Goal: Task Accomplishment & Management: Complete application form

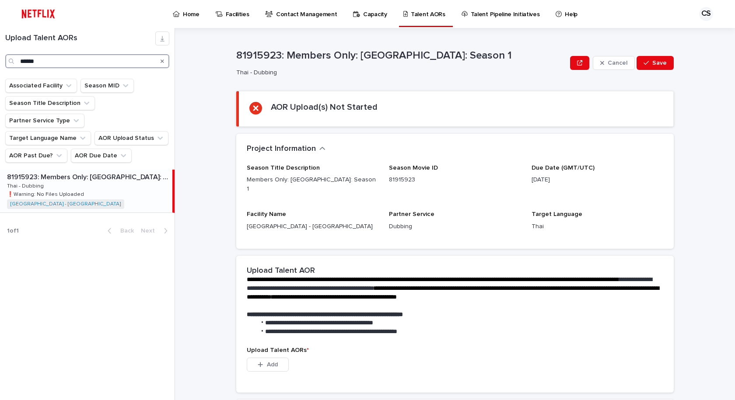
drag, startPoint x: 61, startPoint y: 57, endPoint x: 0, endPoint y: 47, distance: 62.2
click at [0, 47] on div "Upload Talent AORs ******" at bounding box center [87, 50] width 175 height 37
type input "**********"
click at [126, 173] on div "81757814: The Price of Confession: Season 1 81757814: The Price of Confession: …" at bounding box center [86, 191] width 172 height 43
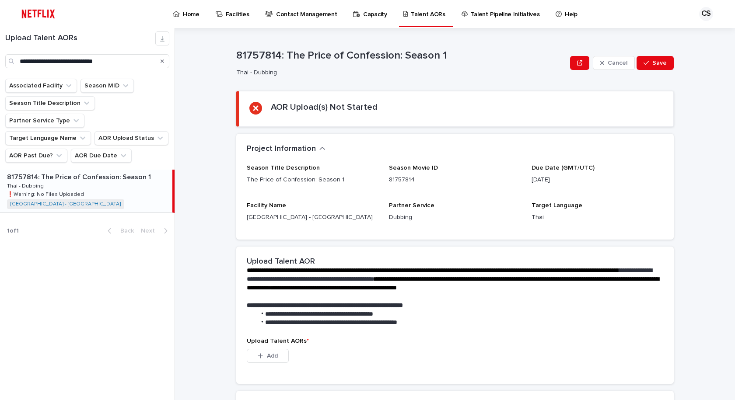
click at [390, 77] on div "81757814: The Price of Confession: Season 1 Thai - Dubbing Cancel Save" at bounding box center [455, 63] width 438 height 35
drag, startPoint x: 453, startPoint y: 54, endPoint x: 281, endPoint y: 128, distance: 187.5
click at [282, 56] on p "81757814: The Price of Confession: Season 1" at bounding box center [401, 55] width 330 height 13
copy p "The Price of Confession: Season 1"
click at [605, 249] on div "**********" at bounding box center [455, 292] width 438 height 91
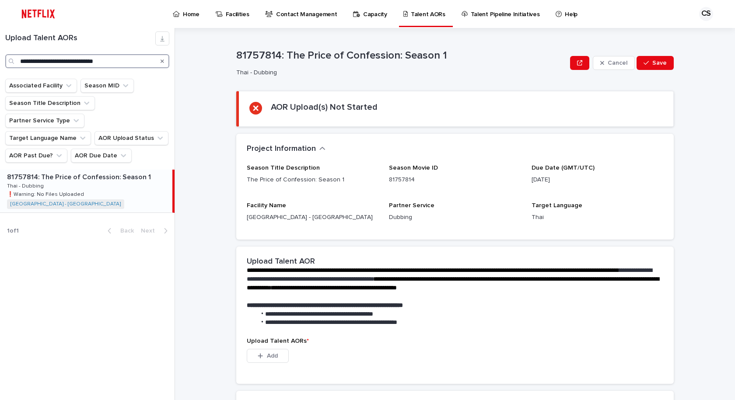
drag, startPoint x: 145, startPoint y: 62, endPoint x: 0, endPoint y: 32, distance: 148.5
click at [0, 32] on div "**********" at bounding box center [87, 50] width 175 height 37
type input "**********"
click at [134, 188] on div "81991688: Witch Watch: Season 1 81991688: Witch Watch: Season 1 Thai - Dubbing …" at bounding box center [86, 191] width 172 height 43
drag, startPoint x: 61, startPoint y: 60, endPoint x: 0, endPoint y: 34, distance: 66.3
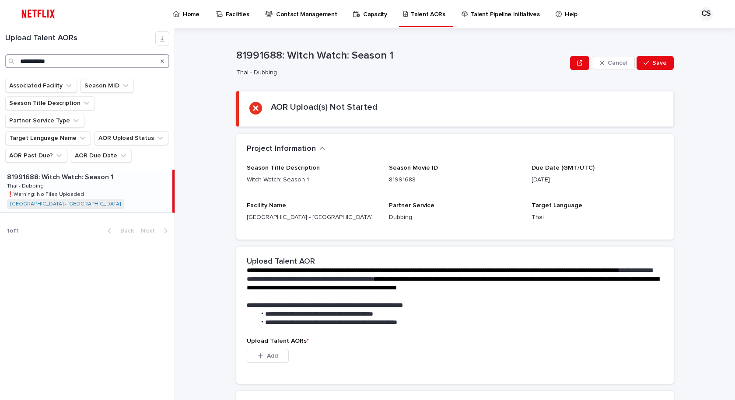
click at [0, 46] on div "**********" at bounding box center [87, 50] width 175 height 37
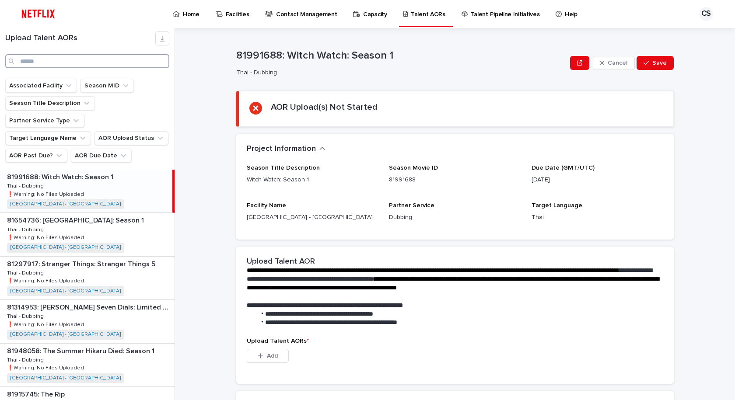
click at [136, 64] on input "Search" at bounding box center [87, 61] width 164 height 14
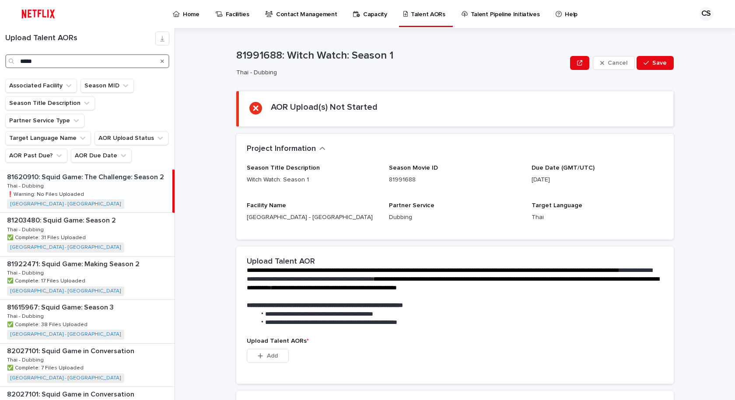
type input "*****"
click at [106, 172] on p "81620910: Squid Game: The Challenge: Season 2" at bounding box center [86, 177] width 159 height 10
click at [138, 180] on div "81620910: Squid Game: The Challenge: Season 2 81620910: Squid Game: The Challen…" at bounding box center [86, 191] width 172 height 43
click at [123, 179] on div "81620910: Squid Game: The Challenge: Season 2 81620910: Squid Game: The Challen…" at bounding box center [86, 191] width 172 height 43
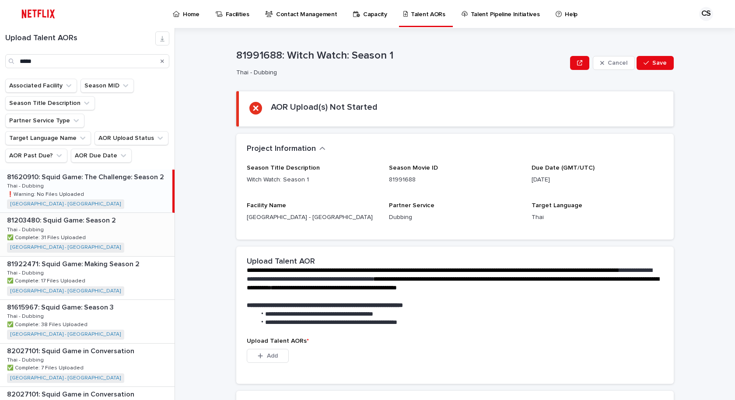
click at [132, 259] on p "81922471: Squid Game: Making Season 2" at bounding box center [74, 264] width 134 height 10
click at [102, 266] on div "81922471: Squid Game: Making Season 2 81922471: Squid Game: Making Season 2 Tha…" at bounding box center [86, 278] width 172 height 43
drag, startPoint x: 63, startPoint y: 70, endPoint x: 56, endPoint y: 62, distance: 10.5
click at [61, 70] on div "Upload Talent AORs *****" at bounding box center [87, 53] width 175 height 51
drag, startPoint x: 56, startPoint y: 62, endPoint x: 135, endPoint y: 66, distance: 79.3
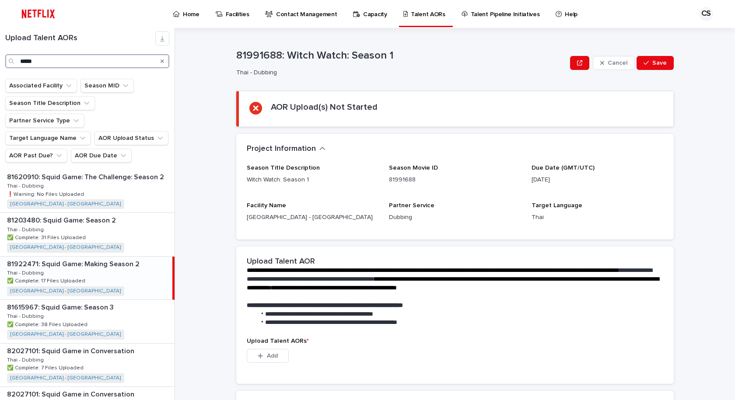
click at [55, 62] on input "*****" at bounding box center [87, 61] width 164 height 14
click at [555, 129] on div "Loading... Saving… AOR Upload(s) Not Started" at bounding box center [455, 112] width 438 height 43
drag, startPoint x: 451, startPoint y: 62, endPoint x: 163, endPoint y: 99, distance: 290.3
click at [450, 63] on div "81991688: Witch Watch: Season 1 Thai - Dubbing" at bounding box center [401, 62] width 330 height 27
click at [102, 170] on div "81620910: Squid Game: The Challenge: Season 2 81620910: Squid Game: The Challen…" at bounding box center [87, 191] width 175 height 43
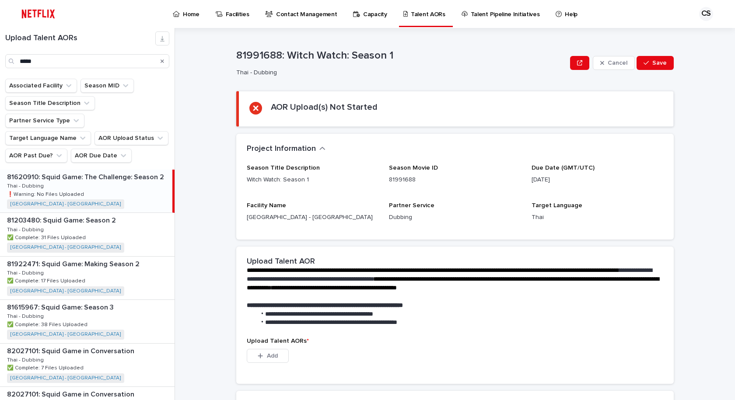
drag, startPoint x: 378, startPoint y: 114, endPoint x: 235, endPoint y: 39, distance: 161.1
click at [378, 114] on div "AOR Upload(s) Not Started" at bounding box center [456, 109] width 414 height 14
click at [200, 14] on div "Home" at bounding box center [188, 9] width 32 height 18
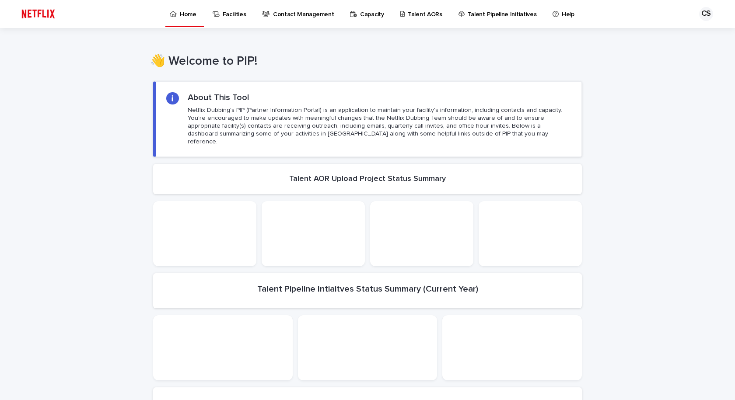
click at [411, 15] on p "Talent AORs" at bounding box center [425, 9] width 35 height 18
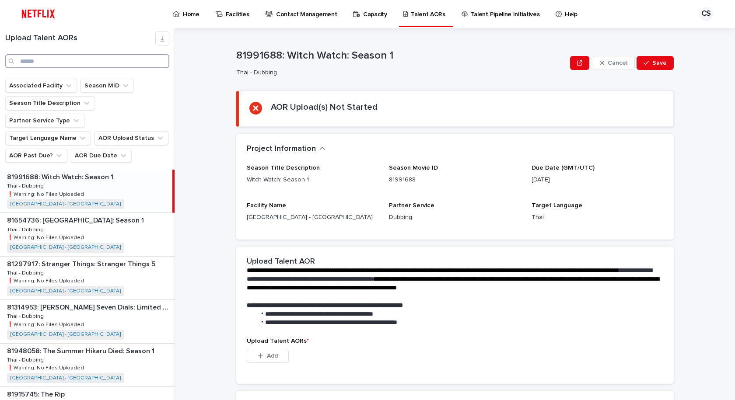
click at [54, 60] on input "Search" at bounding box center [87, 61] width 164 height 14
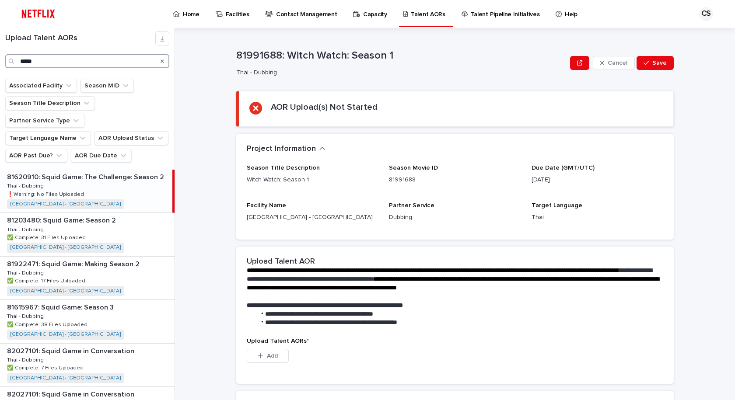
type input "*****"
click at [133, 174] on div "81620910: Squid Game: The Challenge: Season 2 81620910: Squid Game: The Challen…" at bounding box center [86, 191] width 172 height 43
click at [136, 173] on div "81620910: Squid Game: The Challenge: Season 2 81620910: Squid Game: The Challen…" at bounding box center [86, 191] width 172 height 43
click at [117, 231] on div "81203480: Squid Game: Season 2 81203480: Squid Game: Season 2 Thai - Dubbing Th…" at bounding box center [87, 234] width 175 height 43
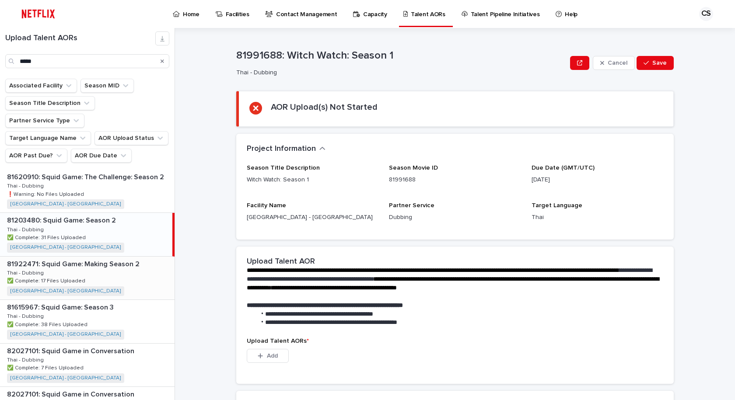
click at [118, 269] on div "81922471: Squid Game: Making Season 2 81922471: Squid Game: Making Season 2 Tha…" at bounding box center [87, 278] width 175 height 43
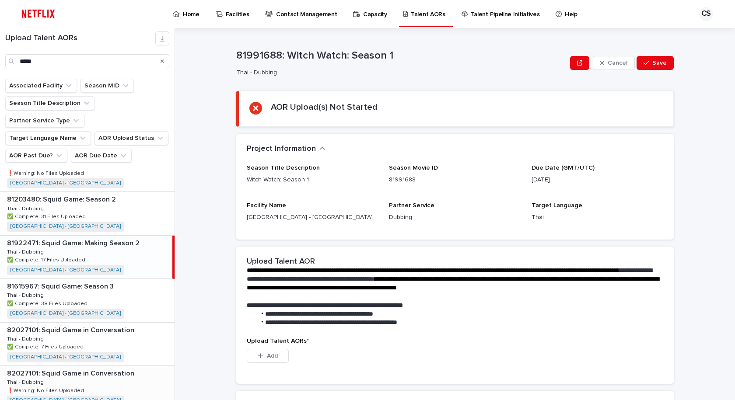
scroll to position [42, 0]
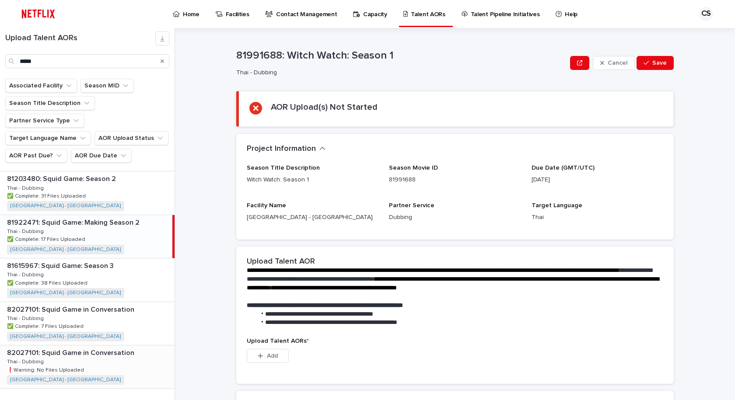
click at [119, 365] on div "82027101: Squid Game in Conversation 82027101: Squid Game in Conversation Thai …" at bounding box center [87, 367] width 175 height 43
click at [494, 329] on div "**********" at bounding box center [455, 292] width 438 height 91
click at [74, 55] on input "*****" at bounding box center [87, 61] width 164 height 14
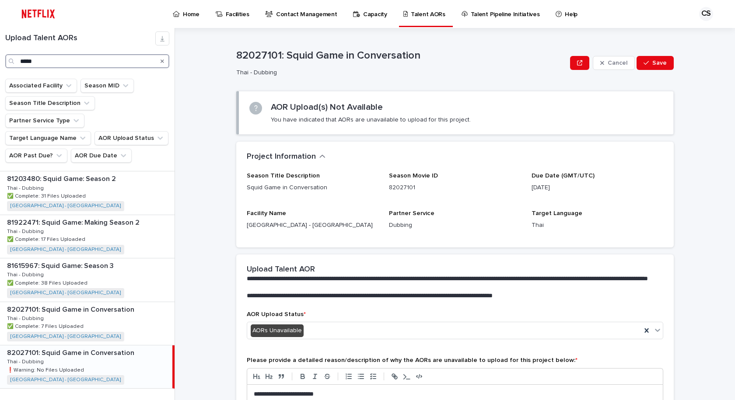
click at [0, 42] on div "Upload Talent AORs *****" at bounding box center [87, 50] width 175 height 37
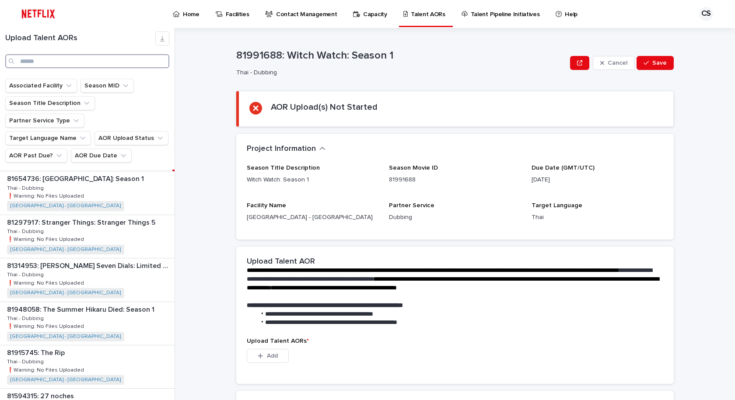
scroll to position [433, 0]
click at [137, 190] on div "81749777: [PERSON_NAME]: Limited Series 81749777: [PERSON_NAME]: Limited Series…" at bounding box center [87, 193] width 175 height 43
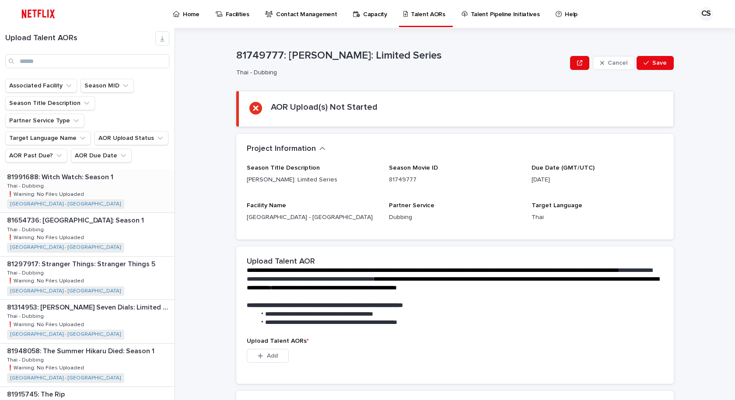
click at [133, 183] on div "81991688: Witch Watch: Season 1 81991688: Witch Watch: Season 1 Thai - Dubbing …" at bounding box center [87, 191] width 175 height 43
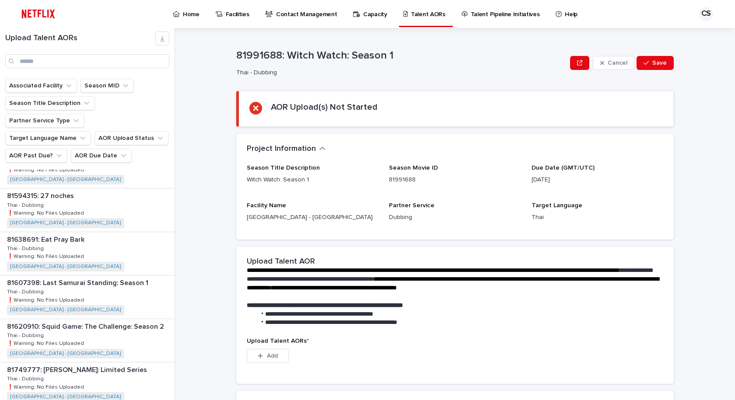
scroll to position [263, 0]
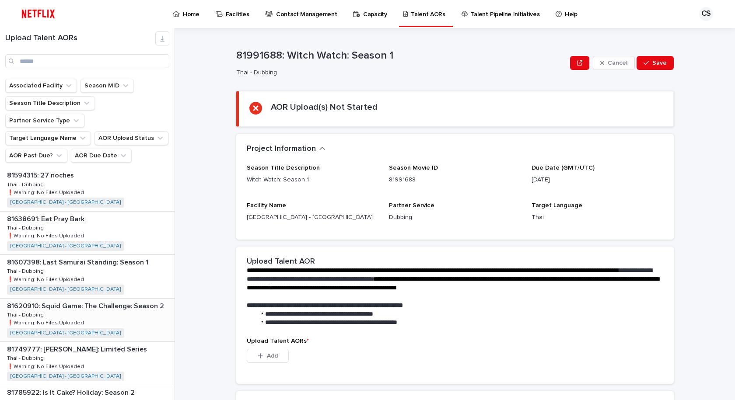
click at [134, 299] on div "81620910: Squid Game: The Challenge: Season 2 81620910: Squid Game: The Challen…" at bounding box center [87, 320] width 175 height 43
click at [139, 308] on div "81620910: Squid Game: The Challenge: Season 2 81620910: Squid Game: The Challen…" at bounding box center [86, 320] width 172 height 43
click at [110, 268] on div "81620910: Squid Game: The Challenge: Season 2 81620910: Squid Game: The Challen…" at bounding box center [86, 276] width 172 height 43
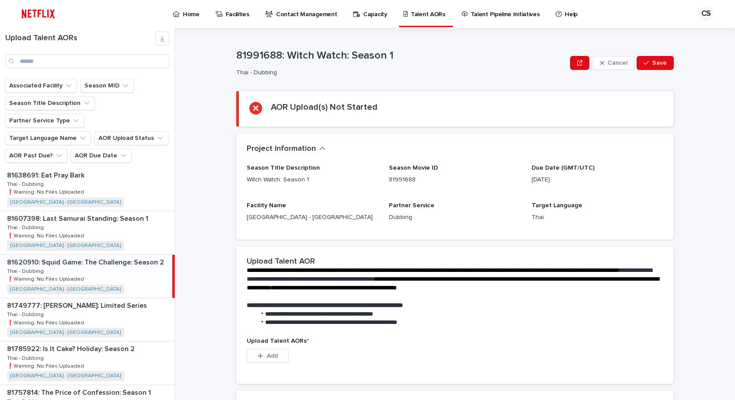
click at [110, 268] on div "81620910: Squid Game: The Challenge: Season 2 81620910: Squid Game: The Challen…" at bounding box center [86, 276] width 172 height 43
click at [98, 255] on div "81620910: Squid Game: The Challenge: Season 2 81620910: Squid Game: The Challen…" at bounding box center [86, 276] width 172 height 43
click at [99, 256] on div "81620910: Squid Game: The Challenge: Season 2 81620910: Squid Game: The Challen…" at bounding box center [86, 276] width 172 height 43
click at [19, 267] on p "Thai - Dubbing" at bounding box center [26, 271] width 39 height 8
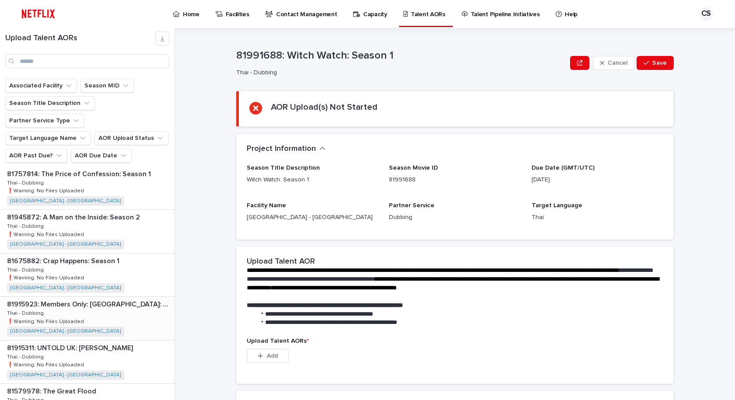
click at [151, 299] on p "81915923: Members Only: [GEOGRAPHIC_DATA]: Season 1" at bounding box center [90, 304] width 166 height 10
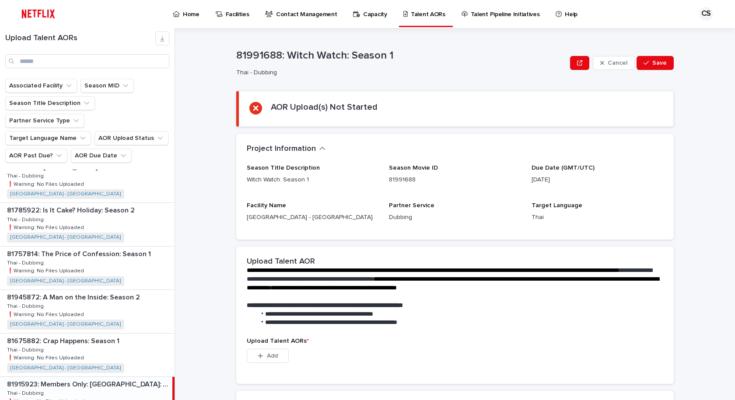
scroll to position [350, 0]
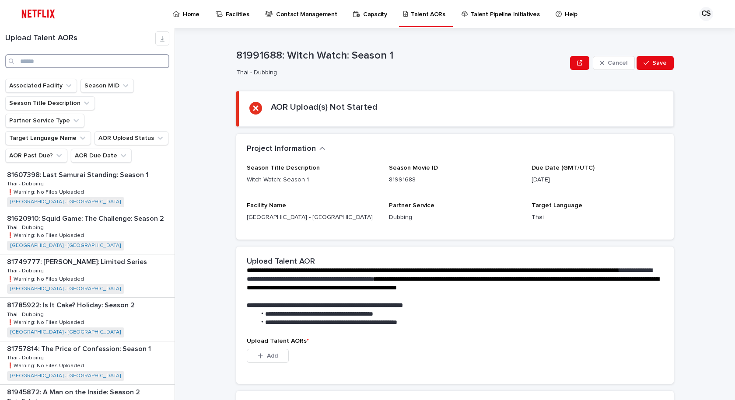
click at [79, 54] on input "Search" at bounding box center [87, 61] width 164 height 14
drag, startPoint x: 102, startPoint y: 58, endPoint x: 0, endPoint y: 45, distance: 102.4
click at [0, 46] on div "Upload Talent AORs" at bounding box center [87, 50] width 175 height 37
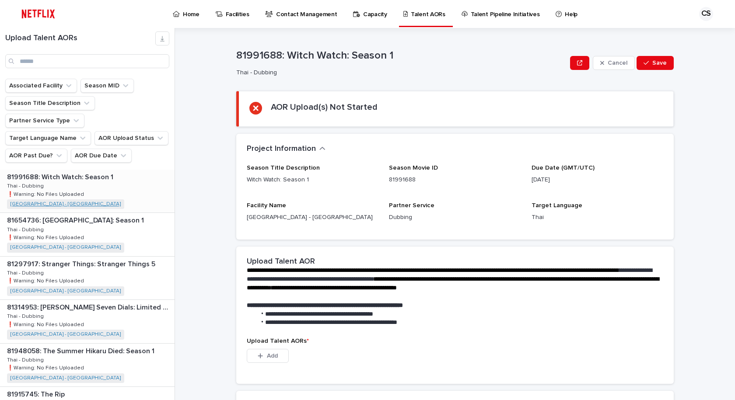
click at [87, 201] on link "[GEOGRAPHIC_DATA] - [GEOGRAPHIC_DATA]" at bounding box center [66, 204] width 110 height 6
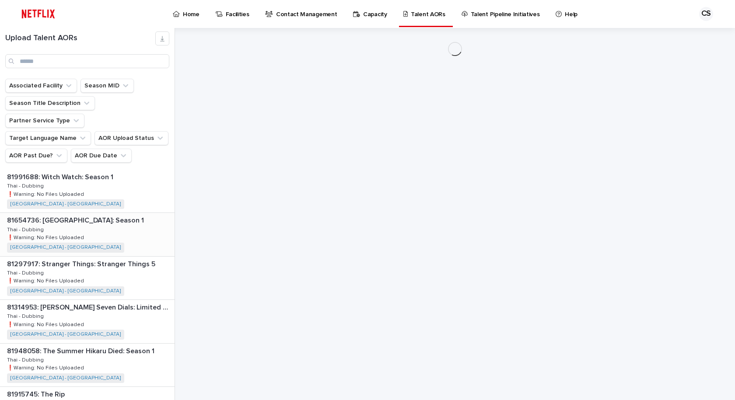
click at [154, 224] on div "81654736: [GEOGRAPHIC_DATA]: Season 1 81654736: [GEOGRAPHIC_DATA] Empire: Seaso…" at bounding box center [87, 234] width 175 height 43
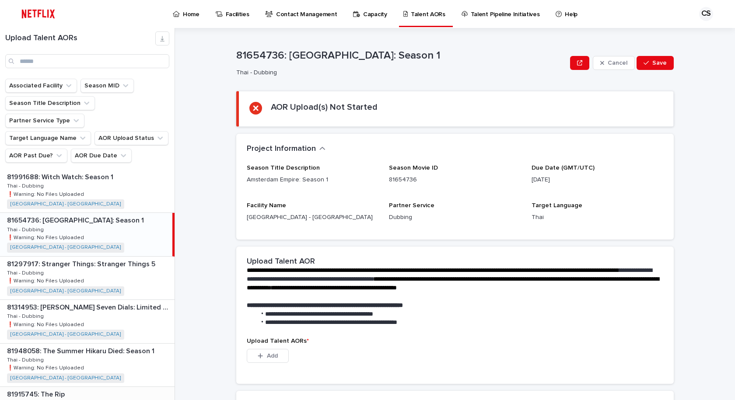
drag, startPoint x: 99, startPoint y: 59, endPoint x: 91, endPoint y: 53, distance: 10.3
click at [97, 59] on input "Search" at bounding box center [87, 61] width 164 height 14
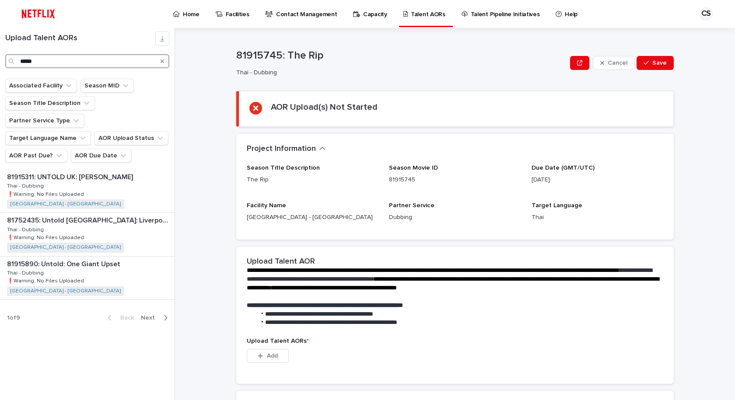
type input "******"
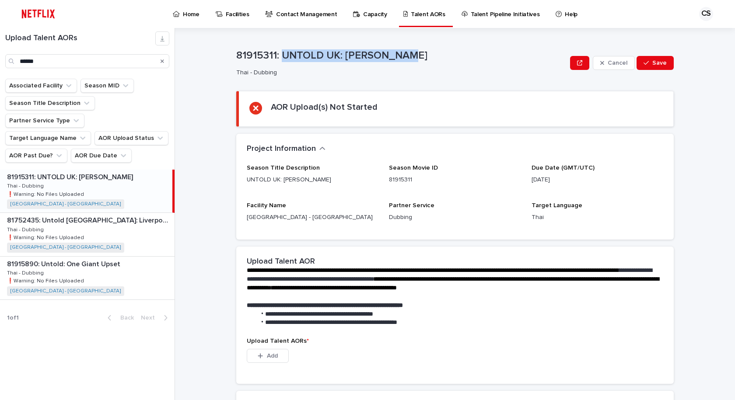
drag, startPoint x: 416, startPoint y: 60, endPoint x: 281, endPoint y: 46, distance: 135.5
click at [281, 46] on div "81915311: UNTOLD UK: [PERSON_NAME] Thai - Dubbing Cancel Save" at bounding box center [455, 63] width 438 height 35
copy p "UNTOLD UK: [PERSON_NAME]"
click at [407, 185] on div "Season Movie ID 81915311" at bounding box center [455, 178] width 132 height 27
click at [275, 357] on button "Add" at bounding box center [268, 356] width 42 height 14
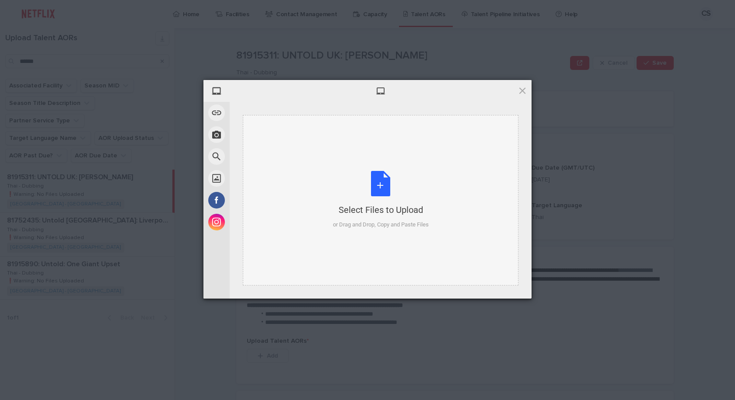
click at [330, 171] on div "Select Files to Upload or Drag and Drop, Copy and Paste Files" at bounding box center [381, 200] width 276 height 171
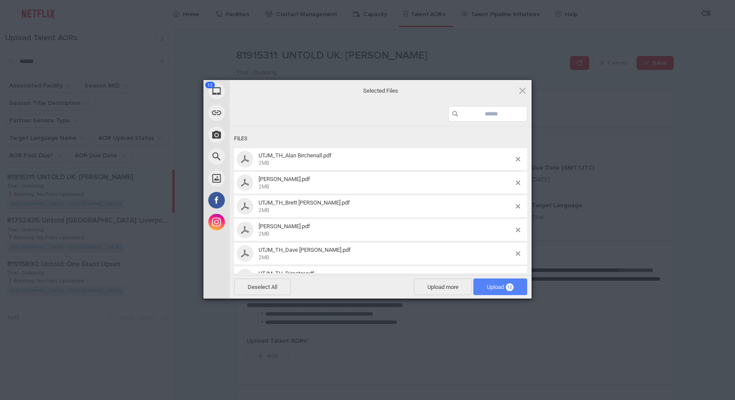
click at [491, 288] on span "Upload 12" at bounding box center [500, 287] width 27 height 7
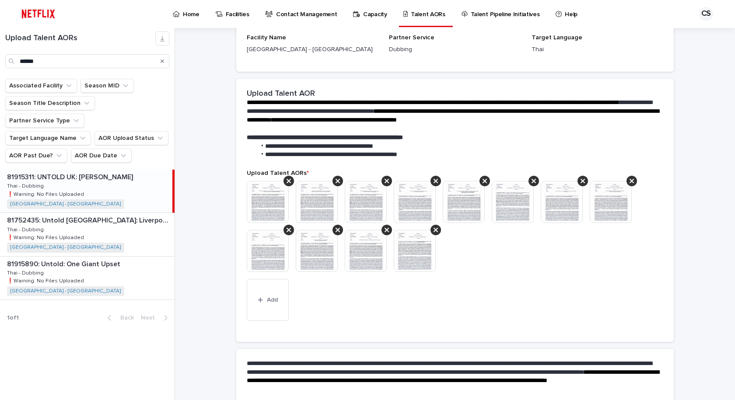
scroll to position [207, 0]
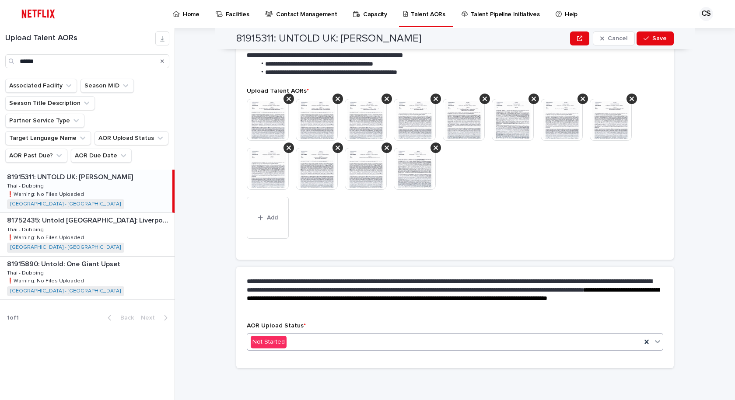
click at [327, 342] on div "Not Started" at bounding box center [444, 342] width 394 height 14
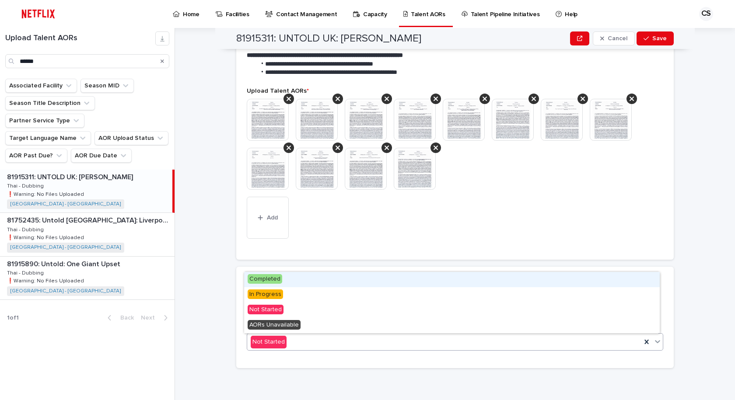
click at [327, 280] on div "Completed" at bounding box center [452, 279] width 416 height 15
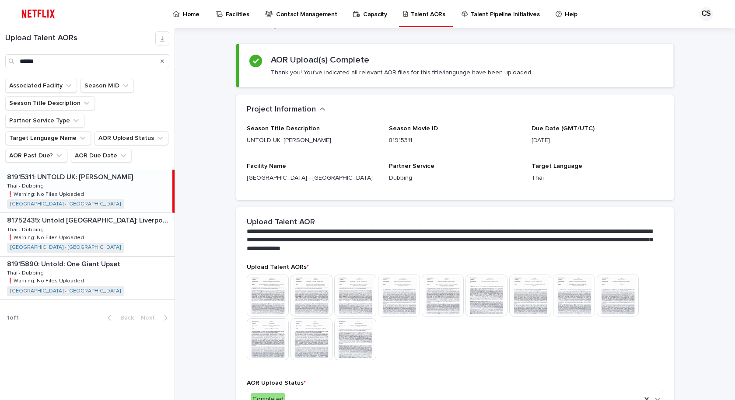
scroll to position [105, 0]
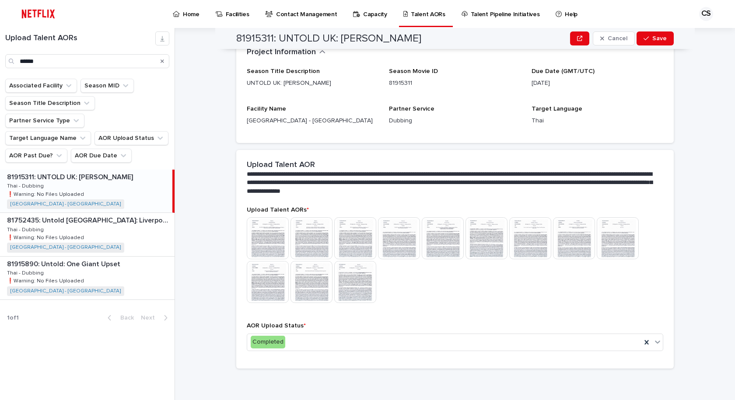
click at [436, 243] on img at bounding box center [443, 239] width 42 height 42
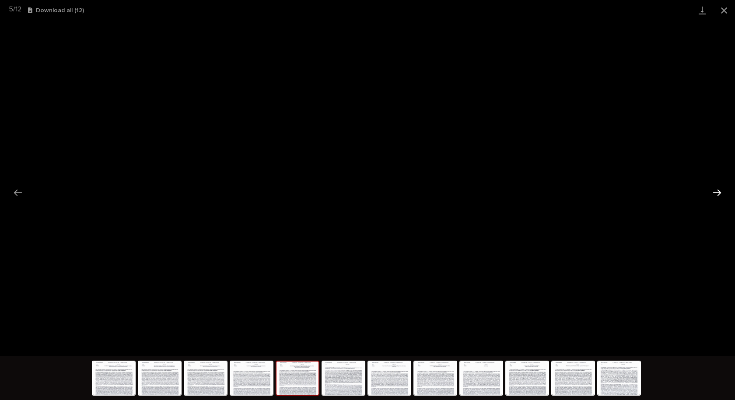
click at [720, 186] on button "Next slide" at bounding box center [717, 192] width 18 height 17
click at [714, 195] on button "Next slide" at bounding box center [717, 192] width 18 height 17
click at [726, 6] on button "Close gallery" at bounding box center [724, 10] width 22 height 21
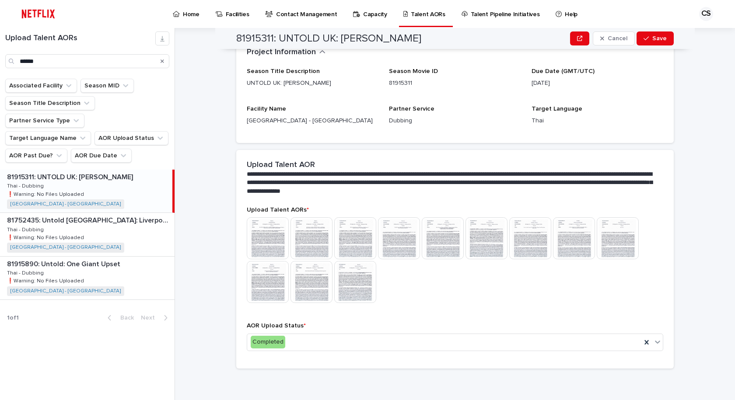
click at [678, 190] on div "**********" at bounding box center [461, 214] width 550 height 372
click at [656, 42] on button "Save" at bounding box center [655, 39] width 37 height 14
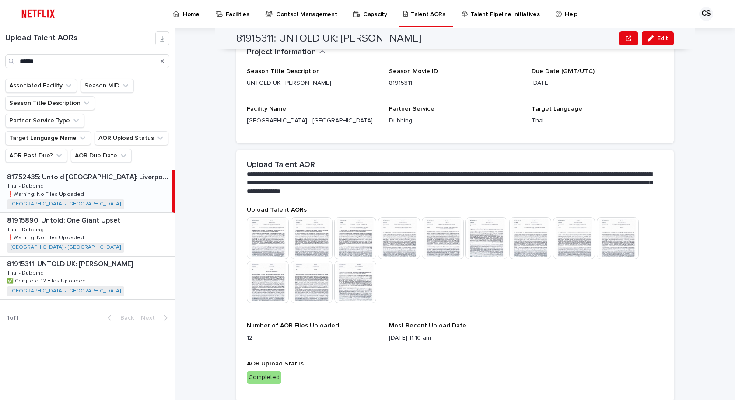
scroll to position [119, 0]
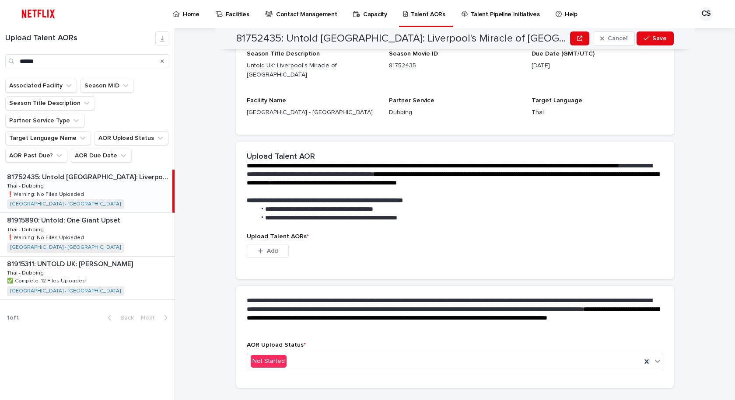
click at [490, 286] on div "**********" at bounding box center [455, 314] width 438 height 56
drag, startPoint x: 488, startPoint y: 271, endPoint x: 454, endPoint y: 242, distance: 44.7
click at [488, 271] on div "**********" at bounding box center [455, 265] width 438 height 246
click at [263, 244] on button "Add" at bounding box center [268, 251] width 42 height 14
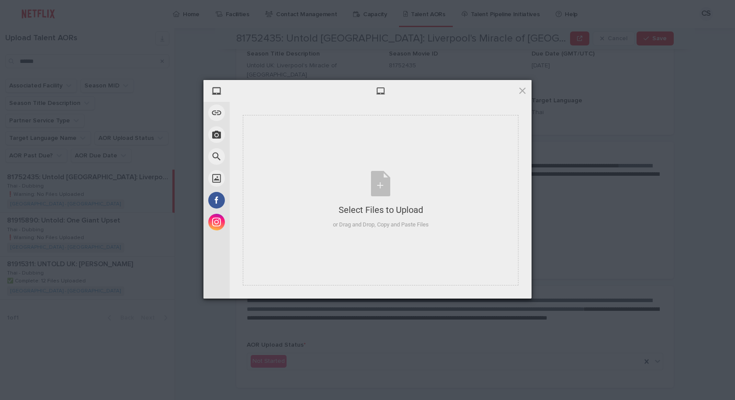
click at [524, 84] on div at bounding box center [381, 91] width 302 height 22
click at [522, 93] on span at bounding box center [523, 91] width 10 height 10
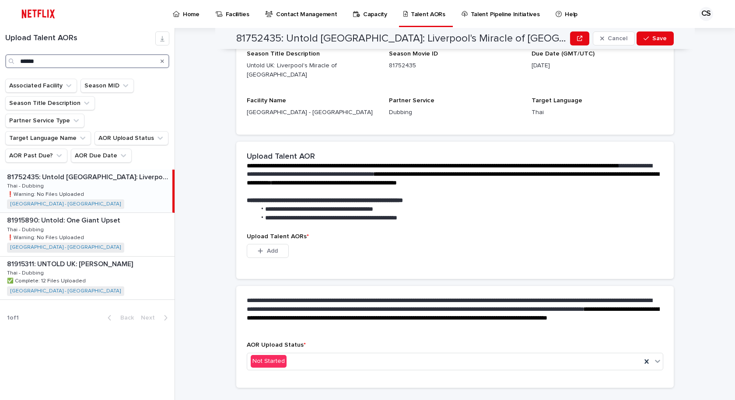
click at [0, 62] on div "Upload Talent AORs ******" at bounding box center [87, 50] width 175 height 37
